Goal: Information Seeking & Learning: Learn about a topic

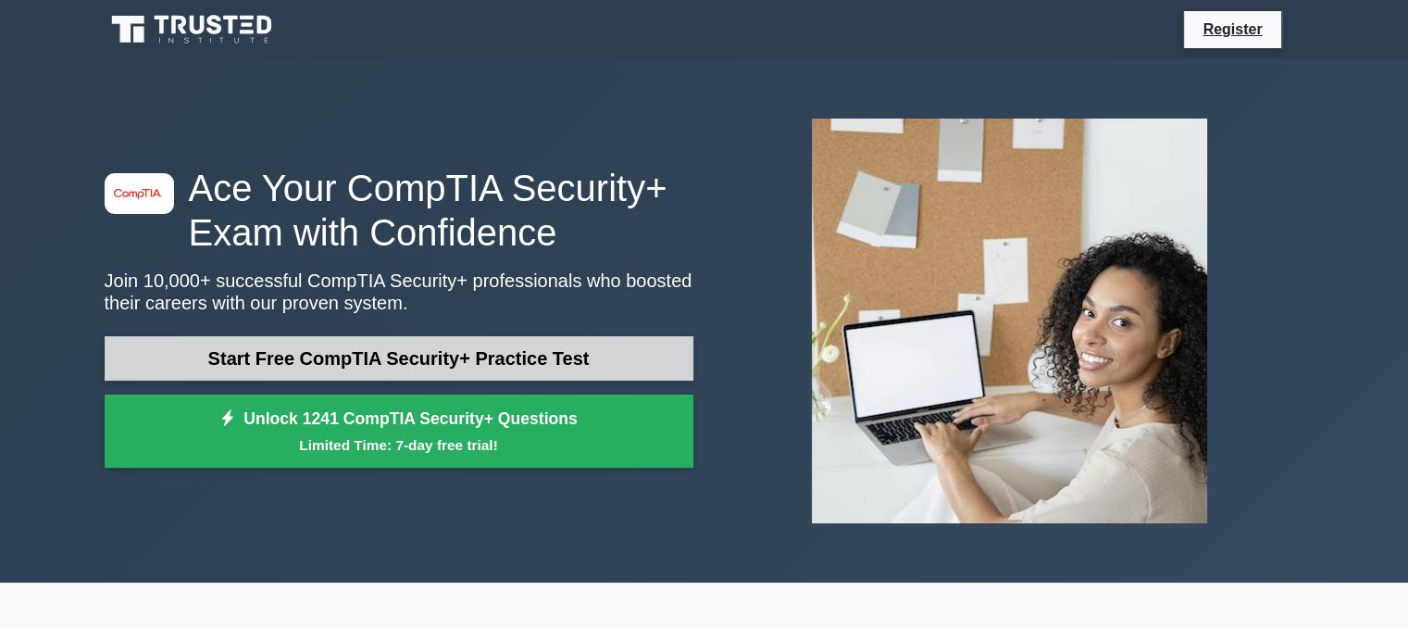
click at [463, 339] on link "Start Free CompTIA Security+ Practice Test" at bounding box center [399, 358] width 589 height 44
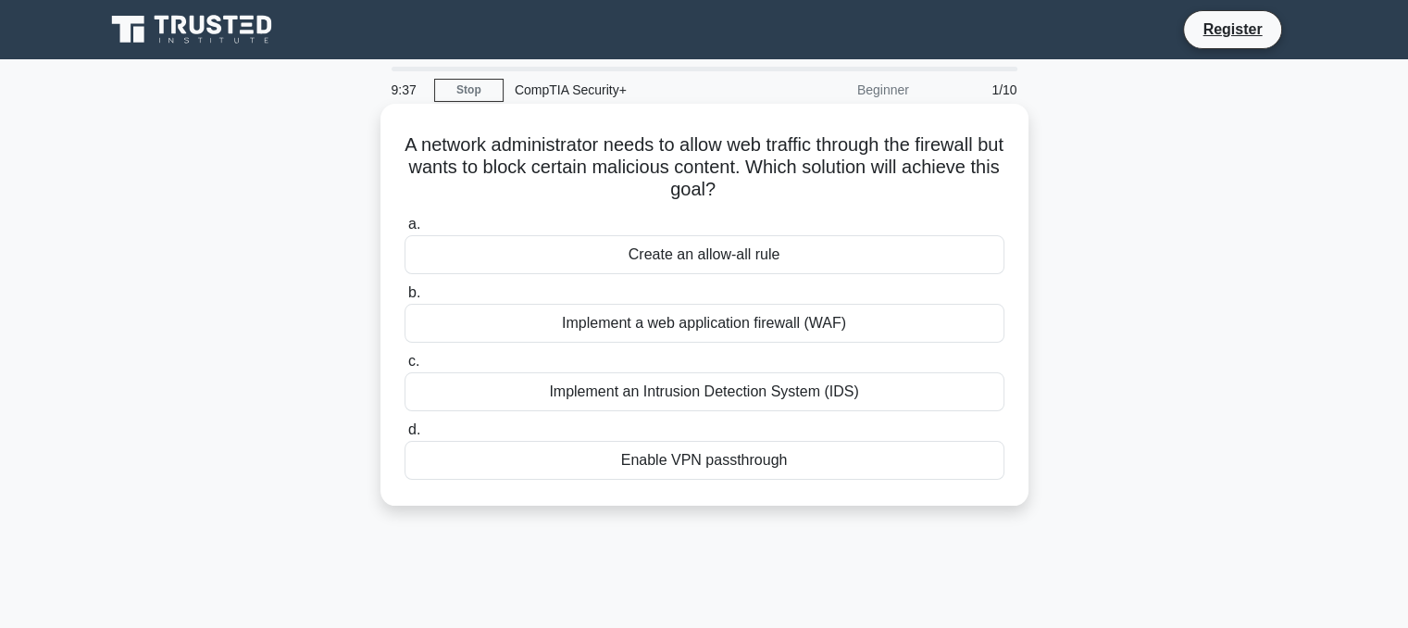
click at [503, 320] on div "Implement a web application firewall (WAF)" at bounding box center [704, 323] width 600 height 39
click at [404, 299] on input "b. Implement a web application firewall (WAF)" at bounding box center [404, 293] width 0 height 12
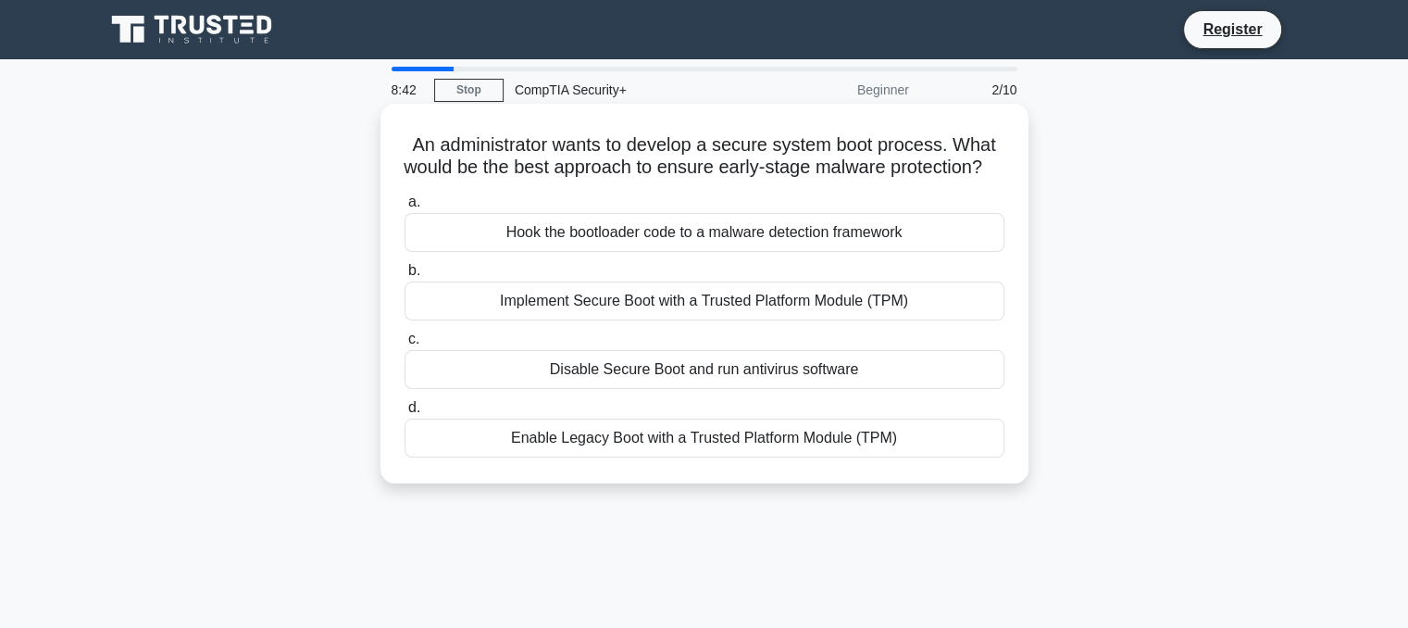
click at [671, 389] on div "Disable Secure Boot and run antivirus software" at bounding box center [704, 369] width 600 height 39
click at [404, 345] on input "c. Disable Secure Boot and run antivirus software" at bounding box center [404, 339] width 0 height 12
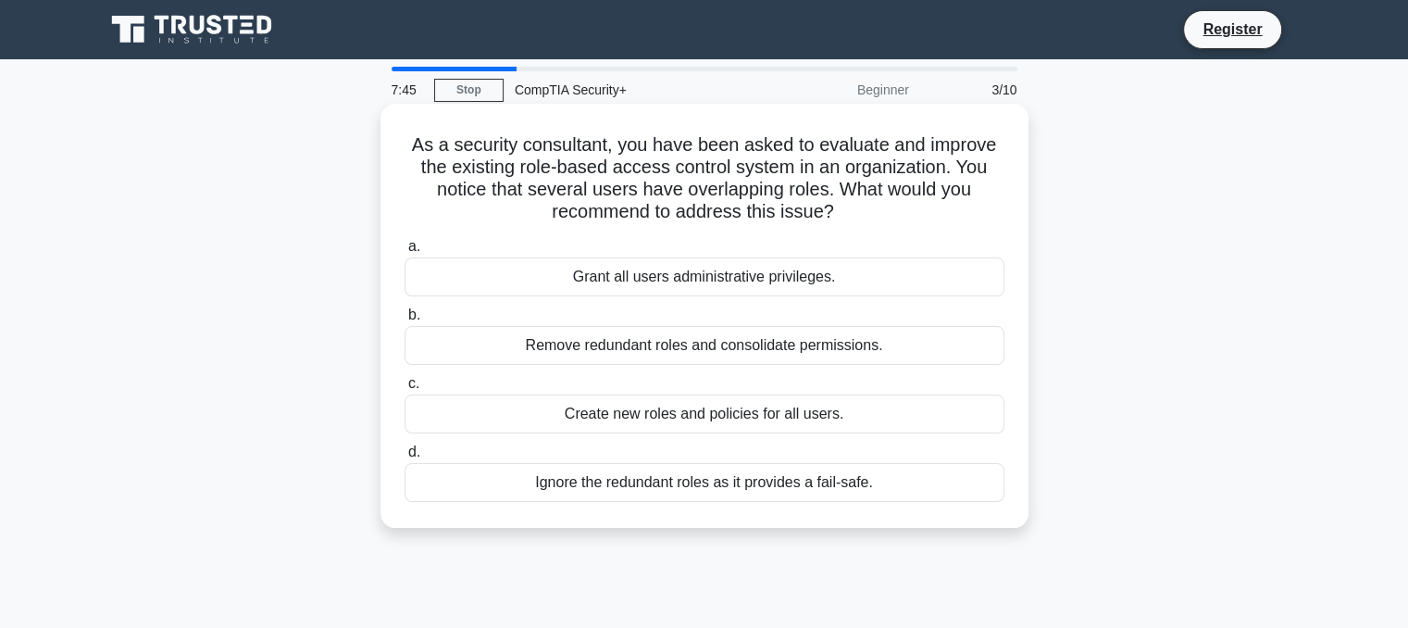
click at [532, 348] on div "Remove redundant roles and consolidate permissions." at bounding box center [704, 345] width 600 height 39
click at [404, 321] on input "b. Remove redundant roles and consolidate permissions." at bounding box center [404, 315] width 0 height 12
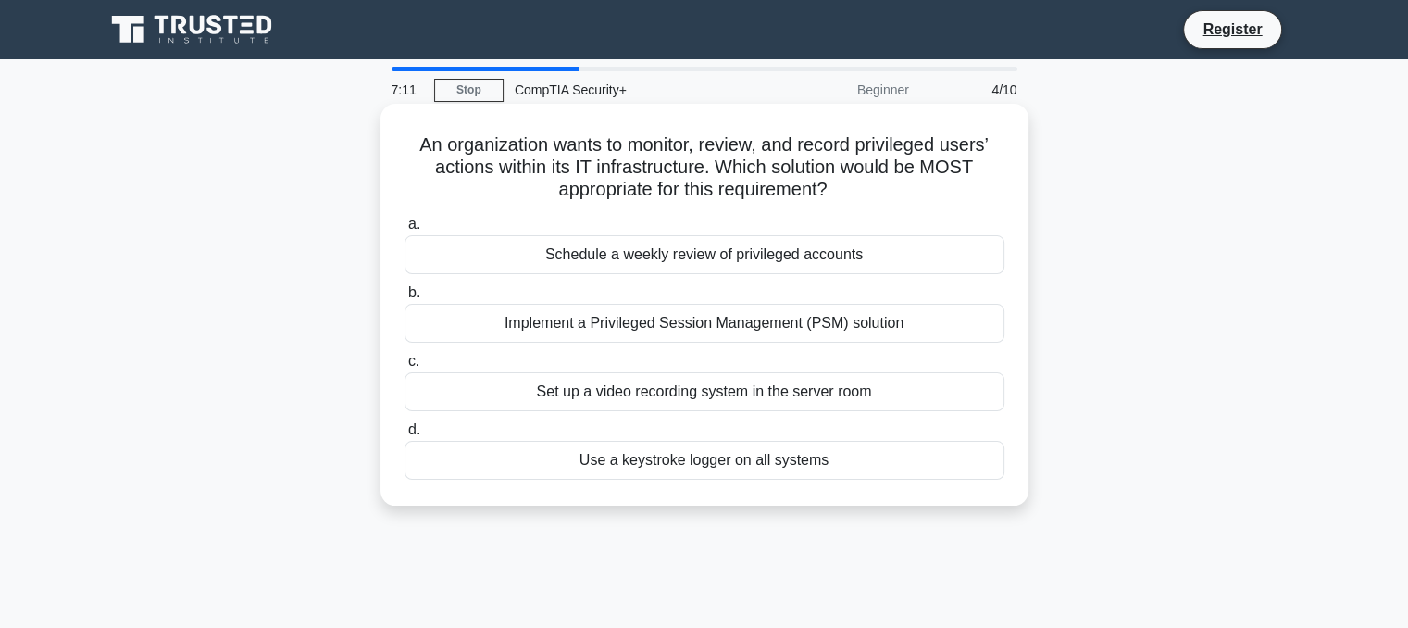
click at [601, 466] on div "Use a keystroke logger on all systems" at bounding box center [704, 460] width 600 height 39
click at [404, 436] on input "d. Use a keystroke logger on all systems" at bounding box center [404, 430] width 0 height 12
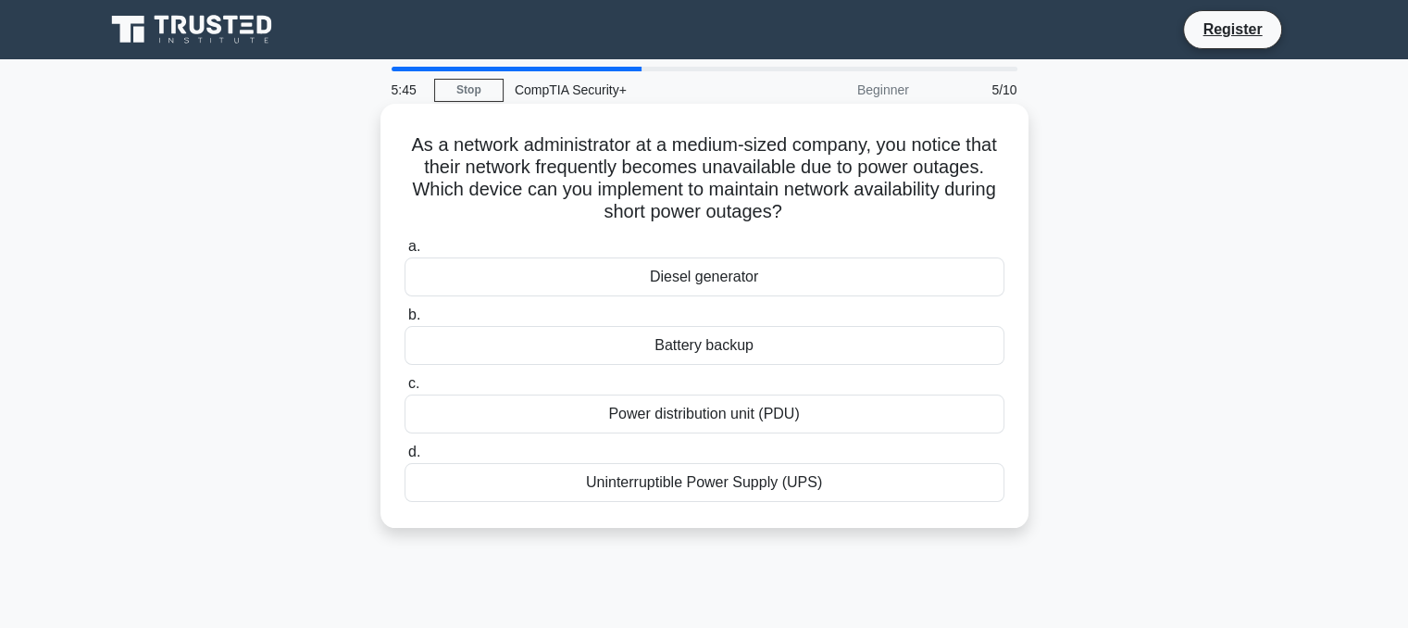
click at [666, 416] on div "Power distribution unit (PDU)" at bounding box center [704, 413] width 600 height 39
click at [404, 390] on input "c. Power distribution unit (PDU)" at bounding box center [404, 384] width 0 height 12
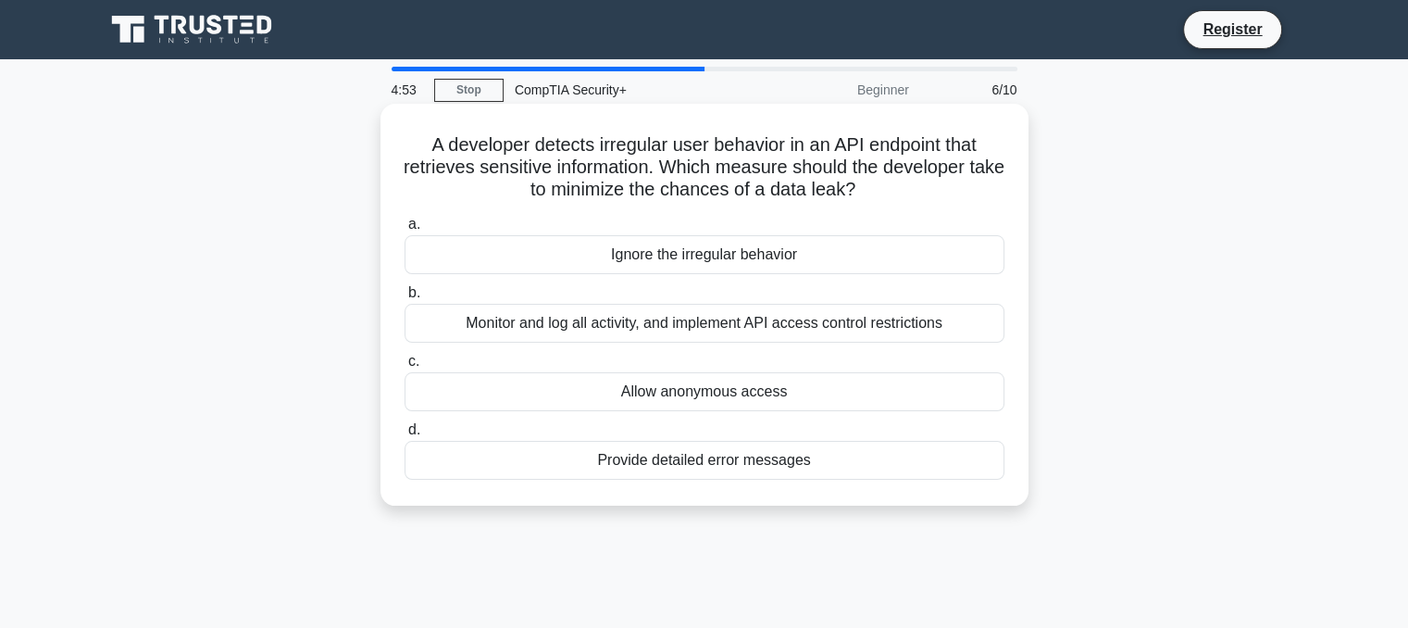
click at [486, 330] on div "Monitor and log all activity, and implement API access control restrictions" at bounding box center [704, 323] width 600 height 39
click at [404, 299] on input "b. Monitor and log all activity, and implement API access control restrictions" at bounding box center [404, 293] width 0 height 12
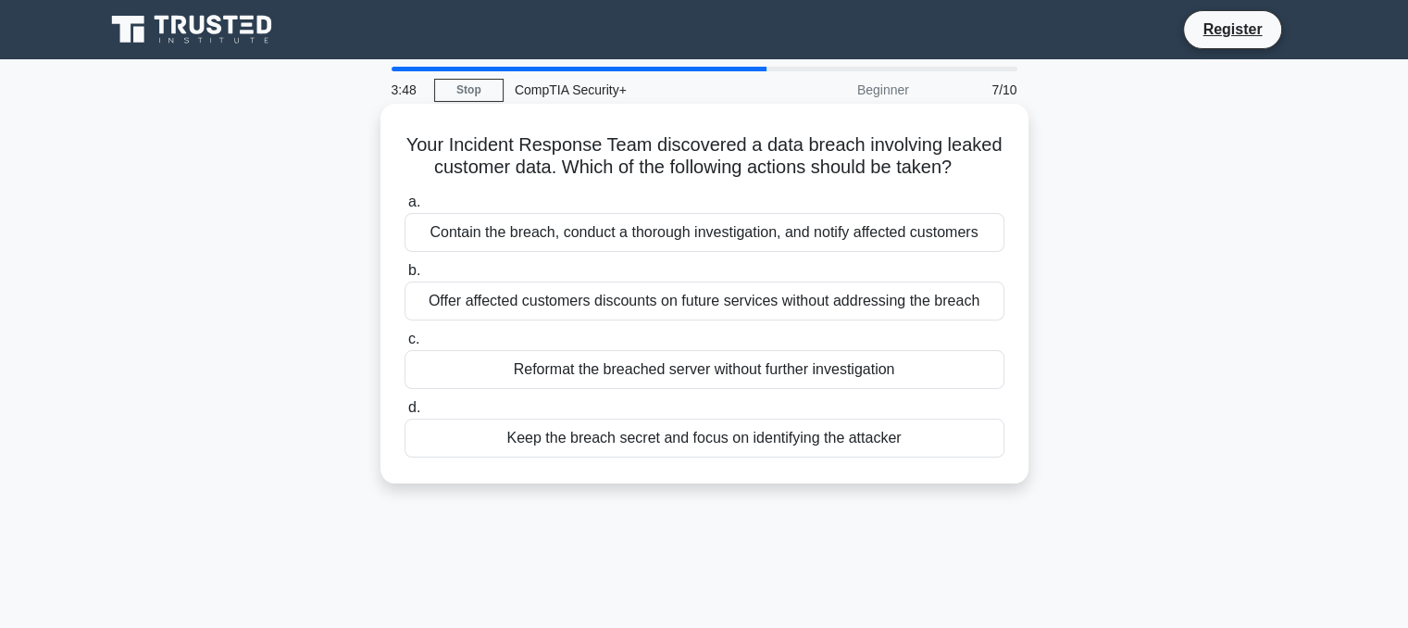
click at [600, 231] on div "Contain the breach, conduct a thorough investigation, and notify affected custo…" at bounding box center [704, 232] width 600 height 39
click at [404, 208] on input "a. Contain the breach, conduct a thorough investigation, and notify affected cu…" at bounding box center [404, 202] width 0 height 12
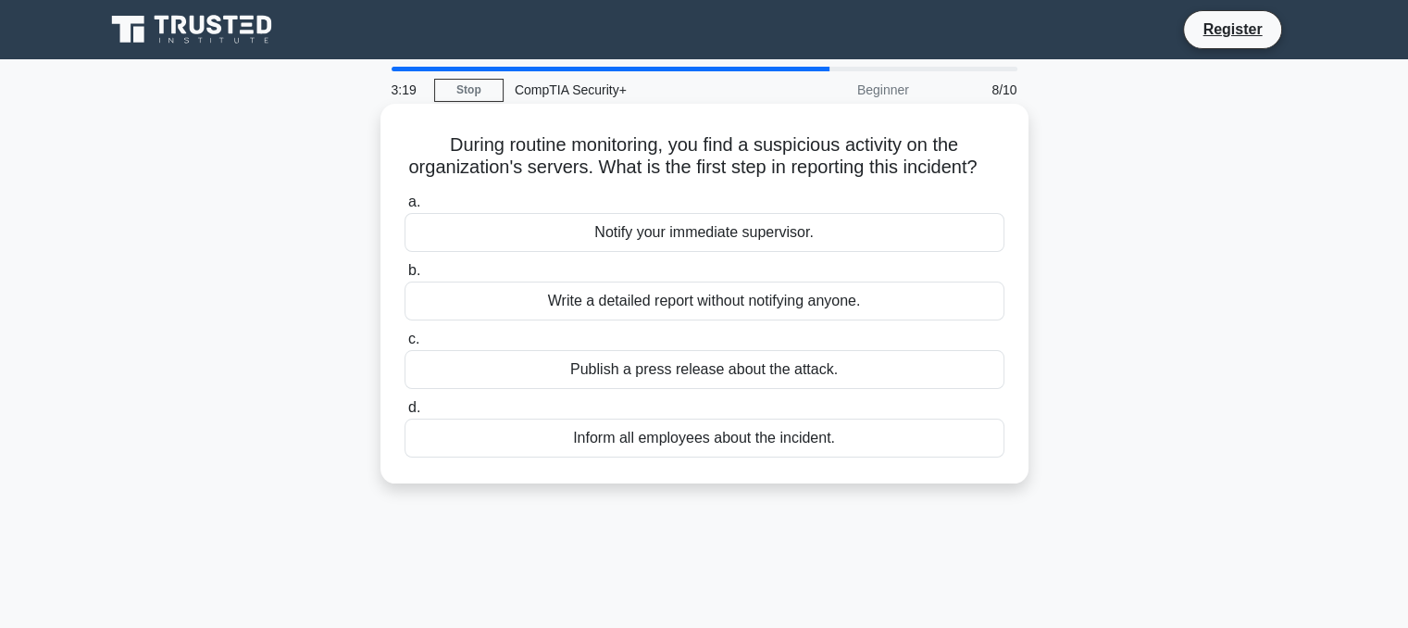
click at [740, 252] on div "Notify your immediate supervisor." at bounding box center [704, 232] width 600 height 39
click at [404, 208] on input "a. Notify your immediate supervisor." at bounding box center [404, 202] width 0 height 12
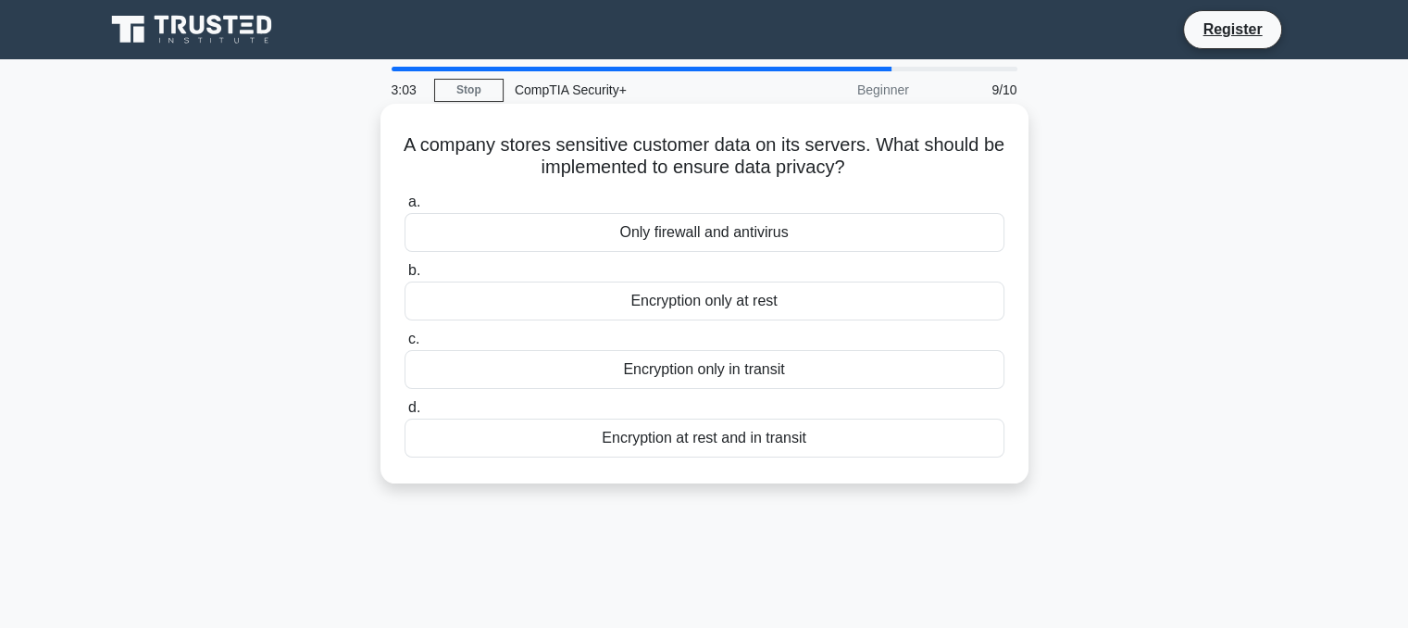
click at [670, 441] on div "Encryption at rest and in transit" at bounding box center [704, 437] width 600 height 39
click at [404, 414] on input "d. Encryption at rest and in transit" at bounding box center [404, 408] width 0 height 12
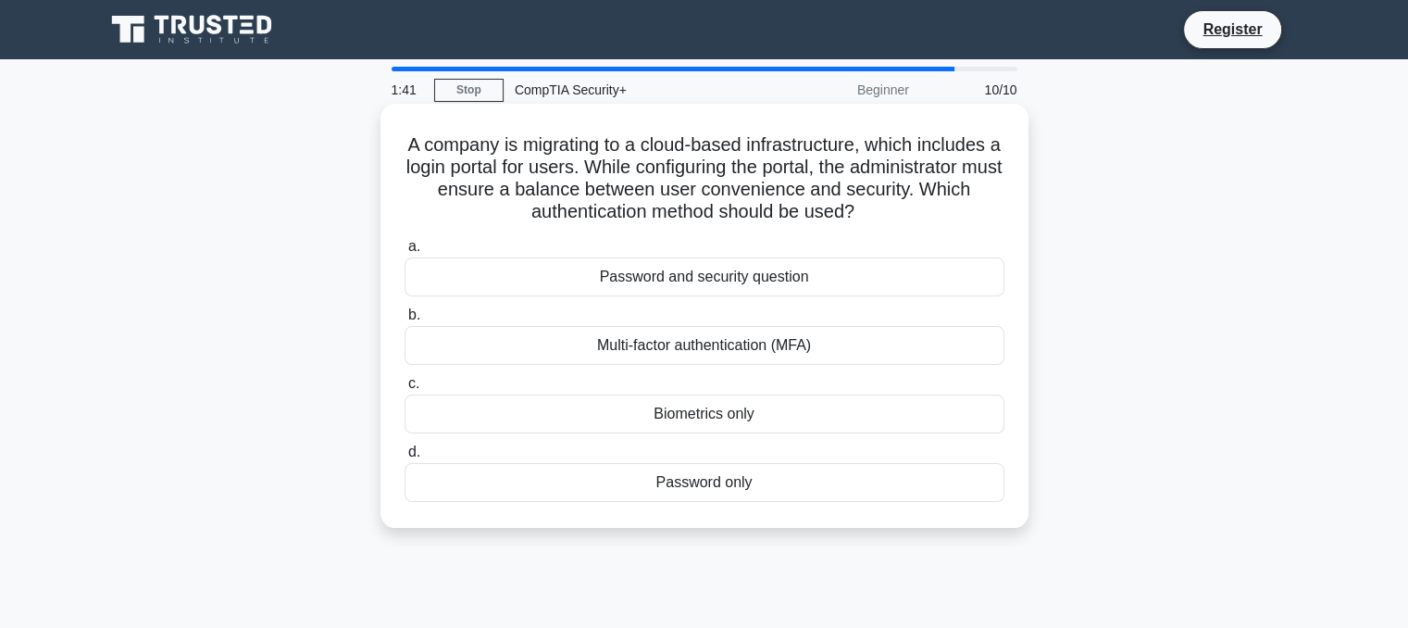
click at [693, 349] on div "Multi-factor authentication (MFA)" at bounding box center [704, 345] width 600 height 39
click at [404, 321] on input "b. Multi-factor authentication (MFA)" at bounding box center [404, 315] width 0 height 12
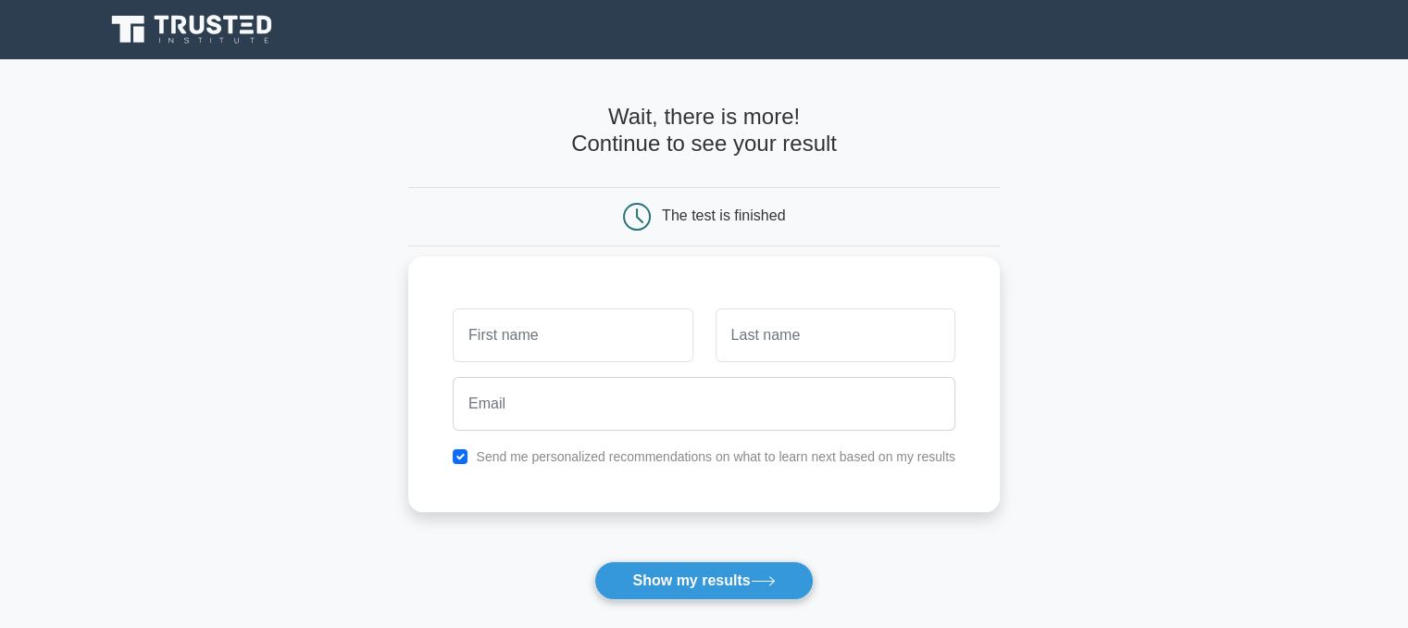
click at [596, 322] on input "text" at bounding box center [573, 335] width 240 height 54
type input "harrold"
type input "weiner"
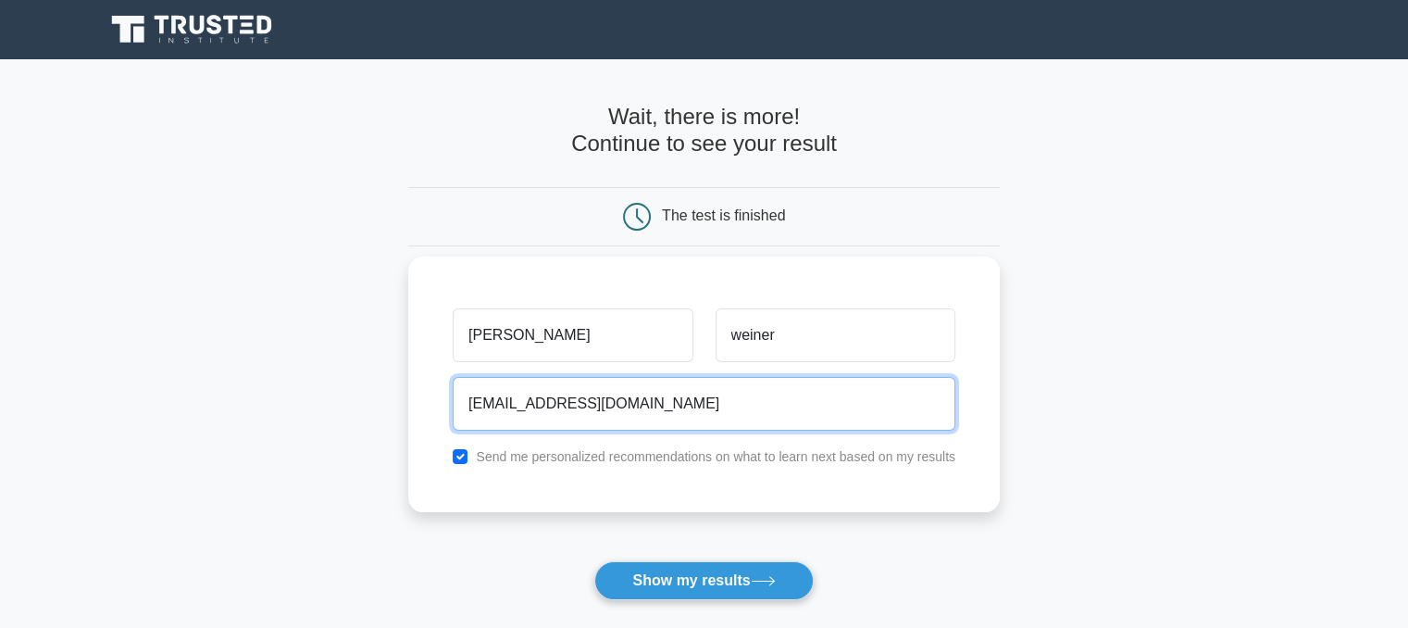
type input "justice234@gmail.com"
click at [594, 561] on button "Show my results" at bounding box center [703, 580] width 218 height 39
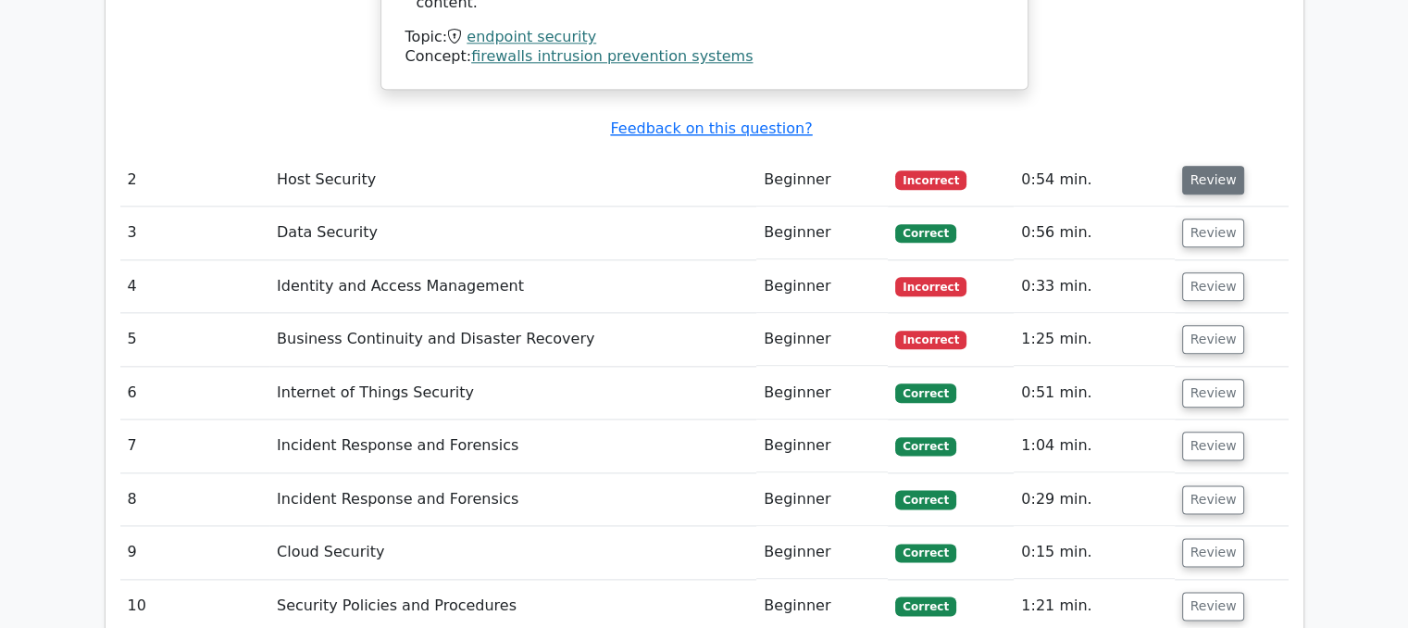
click at [1207, 166] on button "Review" at bounding box center [1213, 180] width 63 height 29
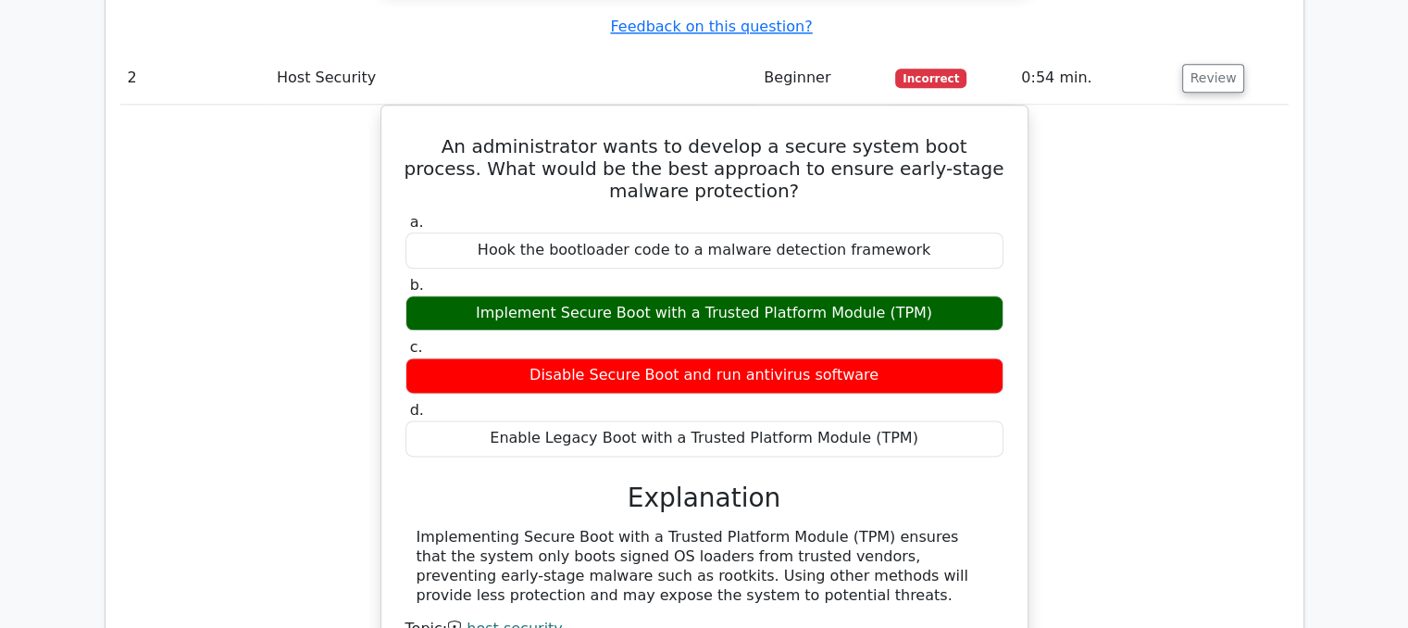
scroll to position [2299, 0]
